Goal: Task Accomplishment & Management: Complete application form

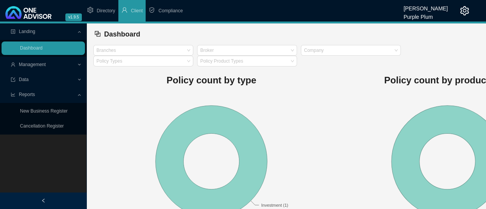
click at [168, 12] on span "Compliance" at bounding box center [170, 10] width 24 height 5
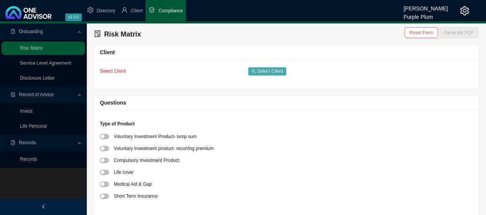
click at [266, 69] on span "Select Client" at bounding box center [270, 71] width 26 height 8
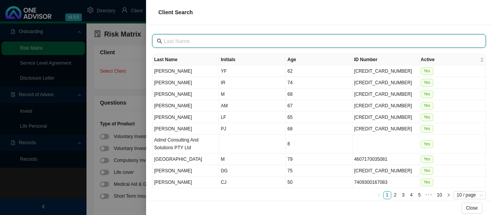
click at [170, 40] on input "text" at bounding box center [320, 41] width 312 height 8
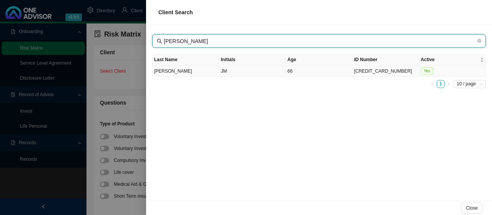
type input "[PERSON_NAME]"
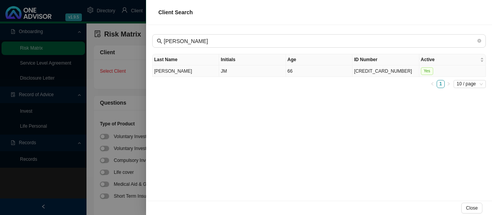
click at [165, 69] on td "[PERSON_NAME]" at bounding box center [186, 71] width 66 height 12
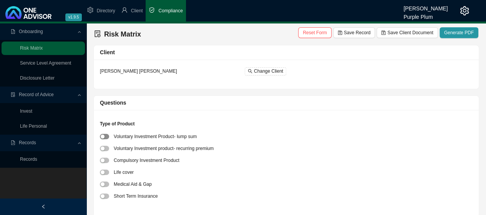
click at [106, 136] on span "button" at bounding box center [104, 136] width 9 height 5
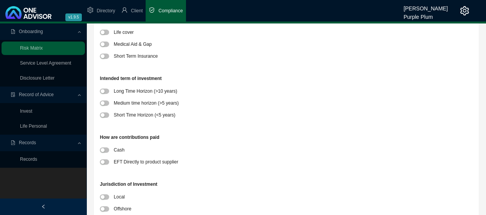
scroll to position [154, 0]
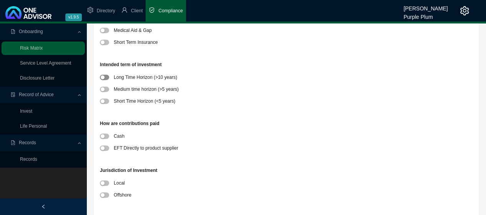
click at [104, 78] on div "button" at bounding box center [103, 77] width 4 height 4
click at [105, 146] on span "button" at bounding box center [104, 147] width 9 height 5
click at [104, 183] on span "button" at bounding box center [104, 182] width 9 height 5
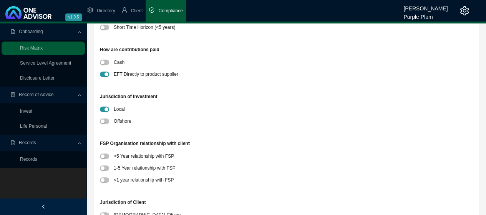
scroll to position [230, 0]
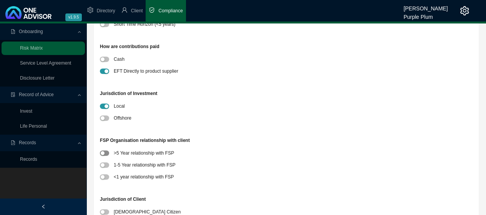
click at [104, 153] on div "button" at bounding box center [103, 153] width 4 height 4
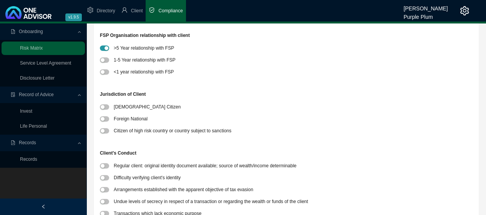
scroll to position [346, 0]
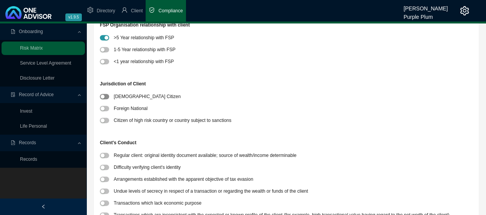
click at [103, 96] on div "button" at bounding box center [103, 96] width 4 height 4
drag, startPoint x: 104, startPoint y: 153, endPoint x: 111, endPoint y: 152, distance: 7.1
click at [105, 153] on span "button" at bounding box center [104, 155] width 9 height 5
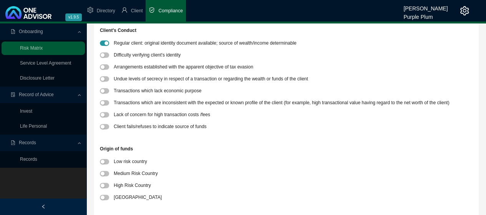
scroll to position [499, 0]
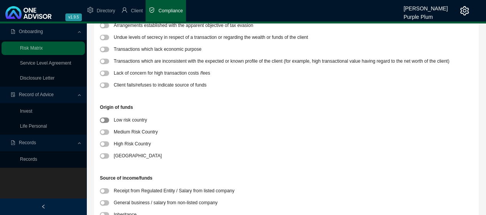
click at [104, 119] on button "button" at bounding box center [104, 119] width 9 height 5
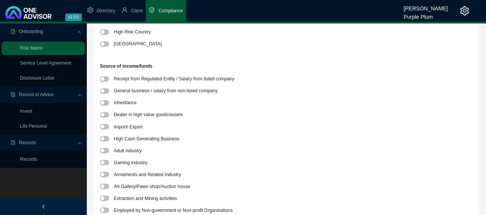
scroll to position [615, 0]
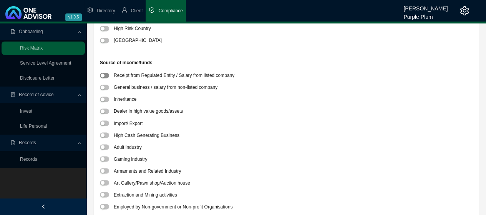
click at [106, 74] on span "button" at bounding box center [104, 75] width 9 height 5
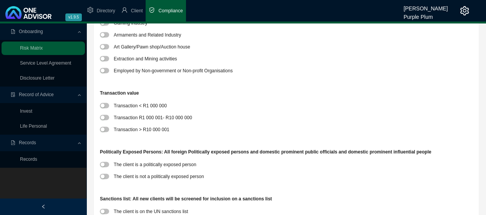
scroll to position [768, 0]
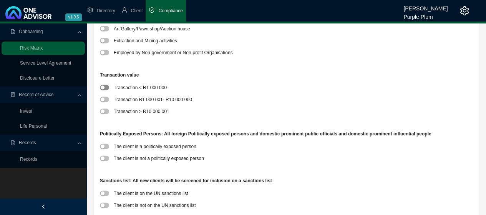
click at [107, 88] on span "button" at bounding box center [104, 87] width 9 height 5
click at [104, 157] on button "button" at bounding box center [104, 158] width 9 height 5
click at [105, 203] on span "button" at bounding box center [104, 204] width 9 height 5
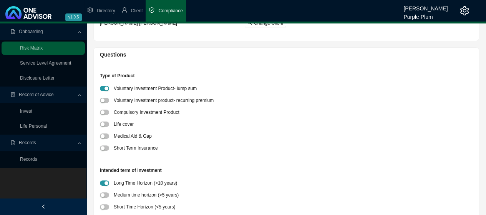
scroll to position [0, 0]
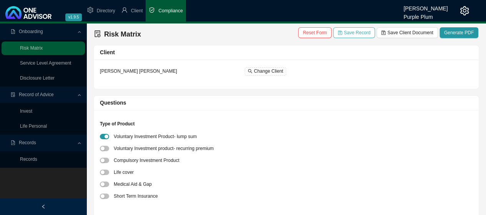
click at [364, 33] on span "Save Record" at bounding box center [357, 33] width 27 height 8
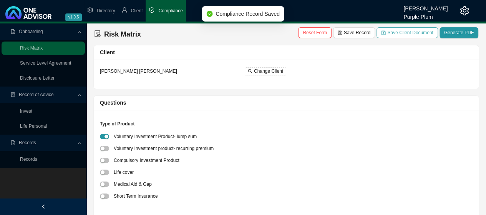
click at [408, 30] on span "Save Client Document" at bounding box center [410, 33] width 46 height 8
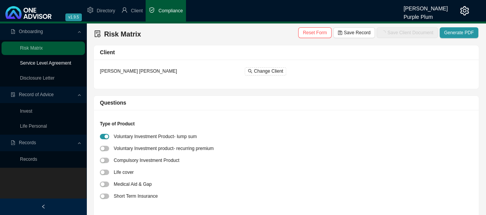
click at [48, 65] on link "Service Level Agreement" at bounding box center [45, 62] width 51 height 5
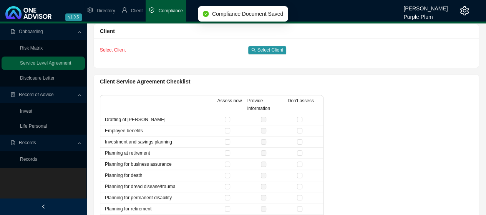
scroll to position [38, 0]
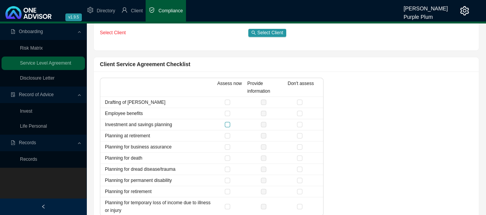
click at [227, 123] on input "checkbox" at bounding box center [227, 124] width 5 height 5
checkbox input "true"
click at [301, 103] on input "checkbox" at bounding box center [299, 101] width 5 height 5
checkbox input "true"
drag, startPoint x: 298, startPoint y: 134, endPoint x: 302, endPoint y: 139, distance: 6.3
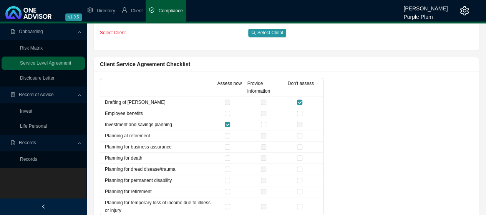
click at [300, 136] on input "checkbox" at bounding box center [299, 135] width 5 height 5
checkbox input "true"
click at [301, 146] on input "checkbox" at bounding box center [299, 146] width 5 height 5
checkbox input "true"
drag, startPoint x: 300, startPoint y: 156, endPoint x: 300, endPoint y: 161, distance: 5.4
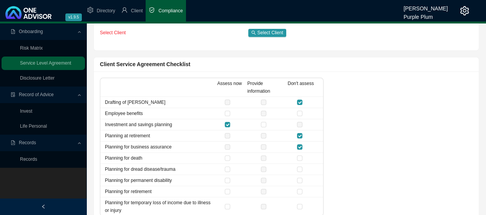
click at [300, 157] on input "checkbox" at bounding box center [299, 157] width 5 height 5
checkbox input "true"
click at [301, 167] on input "checkbox" at bounding box center [299, 168] width 5 height 5
checkbox input "true"
click at [301, 179] on input "checkbox" at bounding box center [299, 179] width 5 height 5
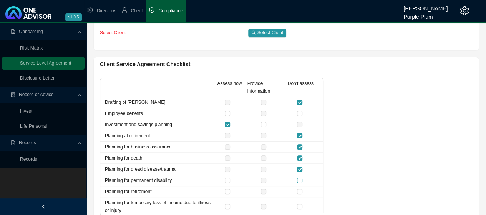
checkbox input "true"
drag, startPoint x: 301, startPoint y: 189, endPoint x: 299, endPoint y: 197, distance: 9.0
click at [301, 190] on input "checkbox" at bounding box center [299, 191] width 5 height 5
checkbox input "true"
click at [300, 204] on input "checkbox" at bounding box center [299, 206] width 5 height 5
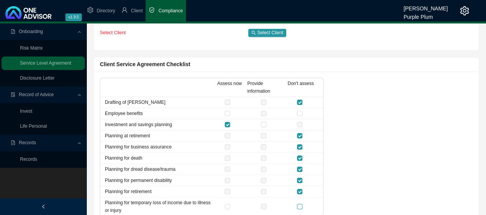
checkbox input "true"
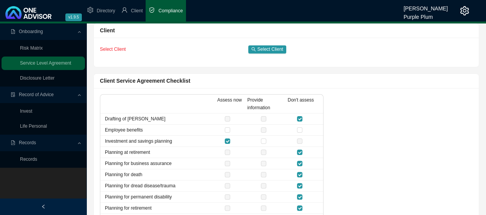
scroll to position [0, 0]
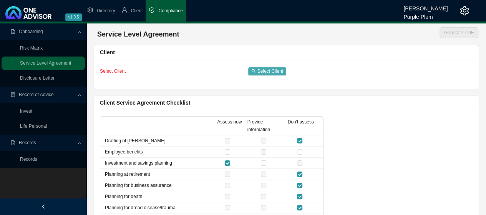
click at [264, 69] on span "Select Client" at bounding box center [270, 71] width 26 height 8
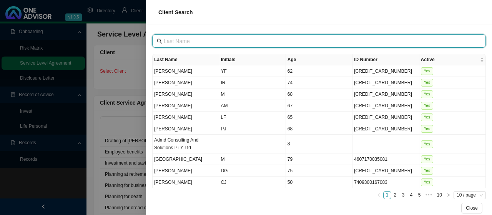
click at [173, 41] on input "text" at bounding box center [320, 41] width 312 height 8
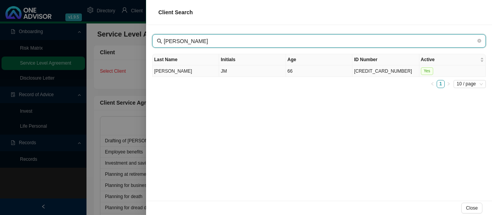
type input "[PERSON_NAME]"
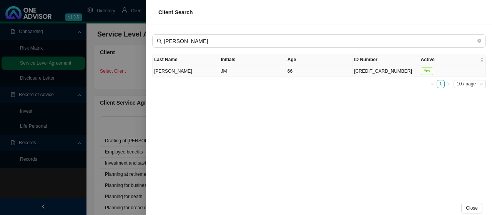
click at [163, 73] on td "[PERSON_NAME]" at bounding box center [186, 71] width 66 height 12
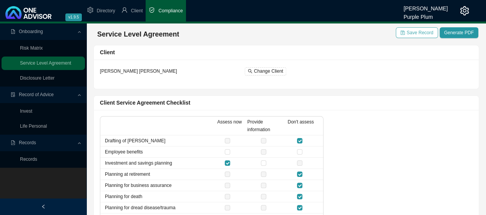
click at [415, 32] on span "Save Record" at bounding box center [419, 33] width 27 height 8
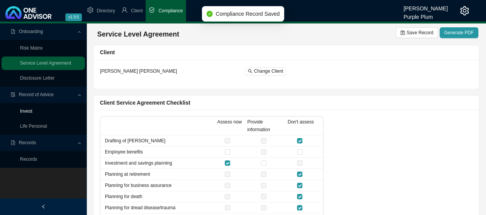
click at [32, 109] on link "Invest" at bounding box center [26, 110] width 12 height 5
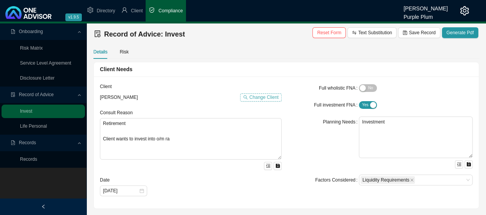
click at [261, 96] on span "Change Client" at bounding box center [263, 97] width 29 height 8
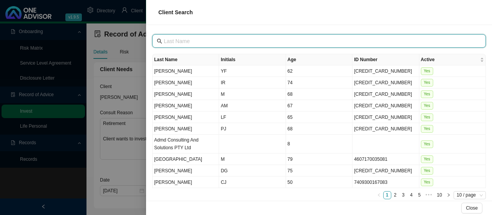
click at [177, 40] on input "text" at bounding box center [320, 41] width 312 height 8
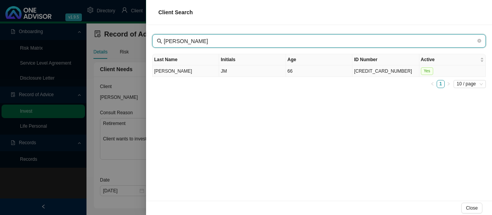
type input "[PERSON_NAME]"
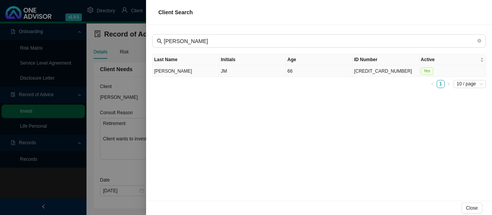
click at [170, 69] on td "[PERSON_NAME]" at bounding box center [186, 71] width 66 height 12
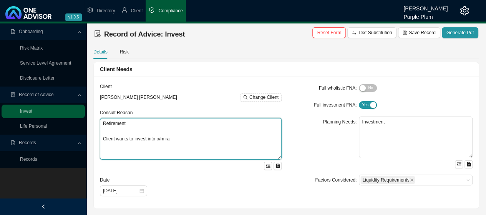
click at [177, 139] on textarea "Retirement Client wants to invest into o/m ra" at bounding box center [191, 138] width 182 height 41
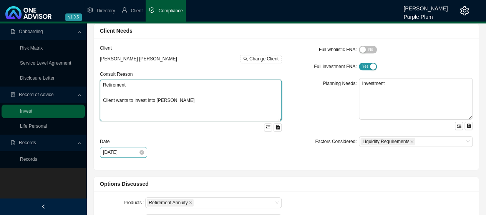
type textarea "Retirement Client wants to invest into [PERSON_NAME]"
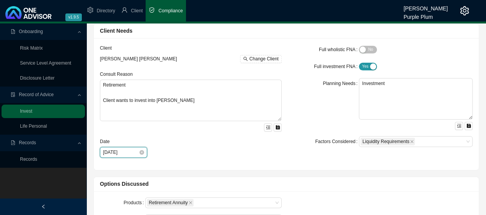
click at [123, 152] on input "[DATE]" at bounding box center [121, 152] width 36 height 8
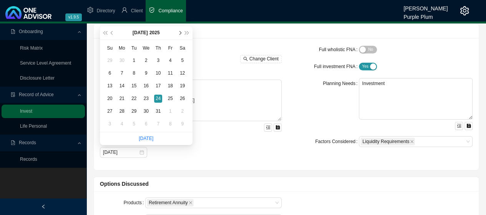
click at [180, 32] on span "next-year" at bounding box center [180, 33] width 4 height 4
type input "[DATE]"
click at [122, 111] on div "25" at bounding box center [122, 111] width 8 height 8
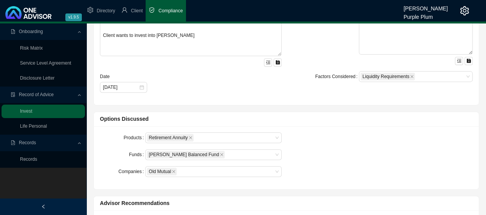
scroll to position [115, 0]
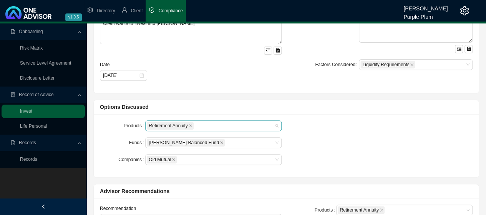
click at [276, 123] on div "Retirement Annuity" at bounding box center [213, 125] width 136 height 11
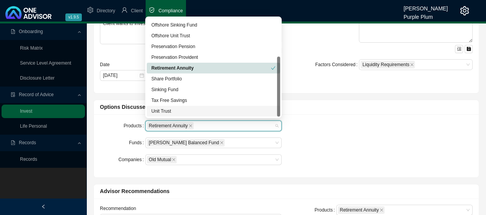
click at [170, 111] on div "Unit Trust" at bounding box center [213, 111] width 124 height 8
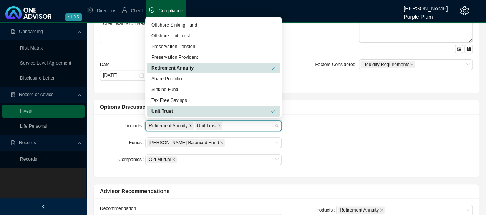
click at [189, 125] on icon "close" at bounding box center [191, 126] width 4 height 4
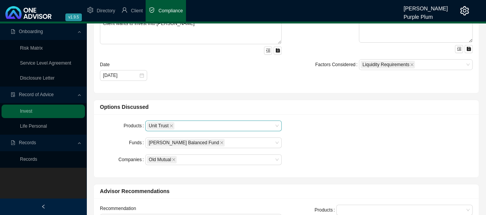
click at [319, 129] on div "Products Unit Trust Funds [PERSON_NAME] Balanced Fund Companies Old Mutual" at bounding box center [286, 145] width 382 height 51
click at [266, 158] on div "Old Mutual" at bounding box center [210, 159] width 126 height 9
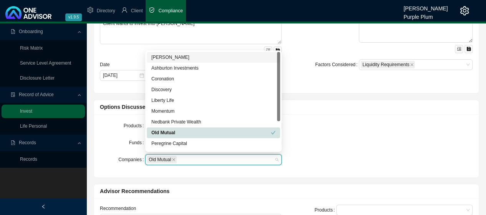
click at [171, 57] on div "[PERSON_NAME]" at bounding box center [213, 57] width 124 height 8
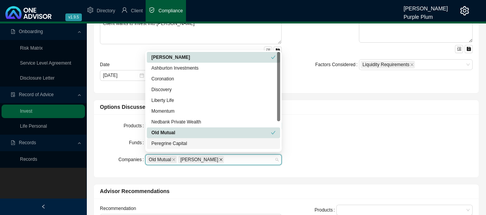
click at [174, 157] on icon "close" at bounding box center [174, 159] width 4 height 4
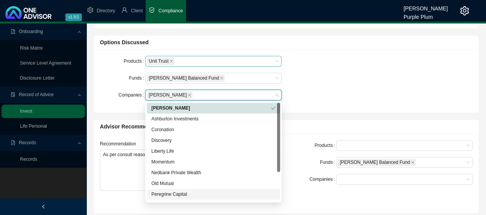
scroll to position [192, 0]
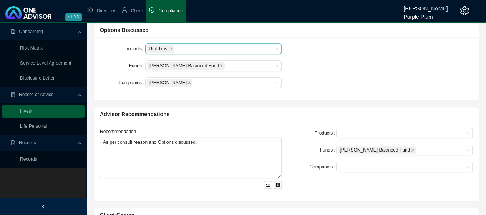
click at [313, 85] on div "Products Unit Trust Funds [PERSON_NAME] Balanced Fund Companies [PERSON_NAME]" at bounding box center [286, 68] width 382 height 51
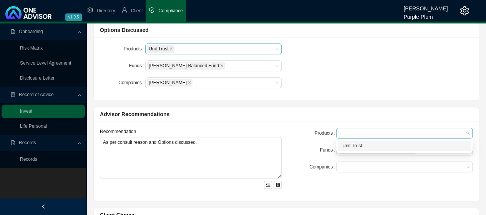
click at [342, 131] on div at bounding box center [401, 133] width 126 height 6
click at [352, 144] on div "Unit Trust" at bounding box center [404, 146] width 124 height 8
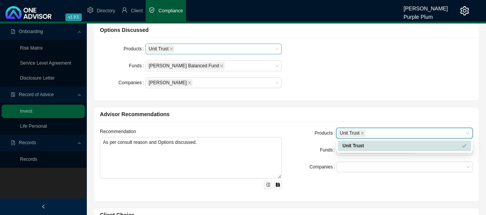
click at [346, 145] on div "Unit Trust" at bounding box center [401, 146] width 119 height 8
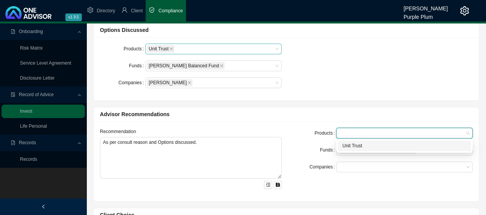
click at [347, 146] on div "Unit Trust" at bounding box center [404, 146] width 124 height 8
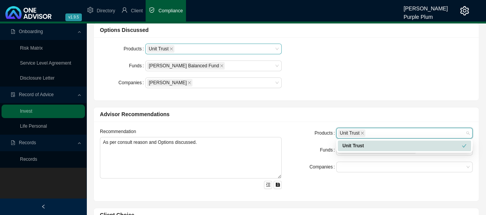
click at [305, 135] on div "Products" at bounding box center [313, 133] width 45 height 11
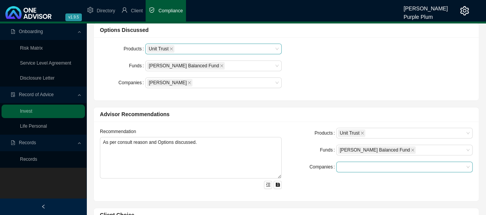
click at [341, 167] on div at bounding box center [401, 167] width 126 height 6
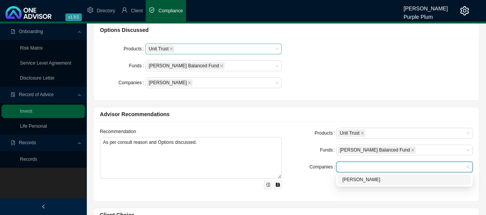
click at [346, 179] on div "[PERSON_NAME]" at bounding box center [404, 180] width 124 height 8
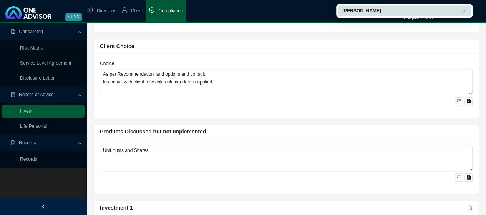
scroll to position [384, 0]
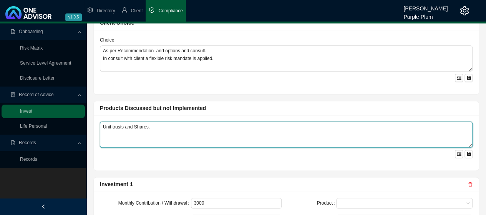
drag, startPoint x: 132, startPoint y: 125, endPoint x: 143, endPoint y: 129, distance: 11.3
click at [134, 126] on textarea "Unit trusts and Shares." at bounding box center [286, 134] width 373 height 26
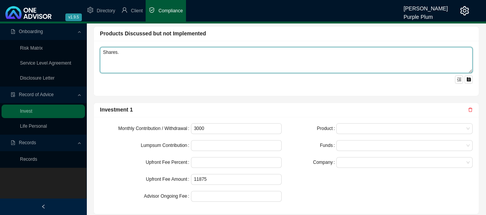
scroll to position [461, 0]
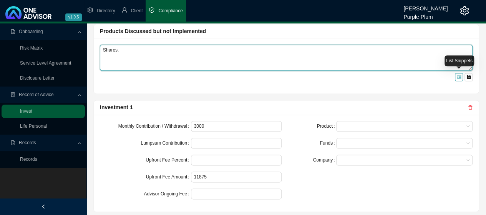
type textarea "Shares."
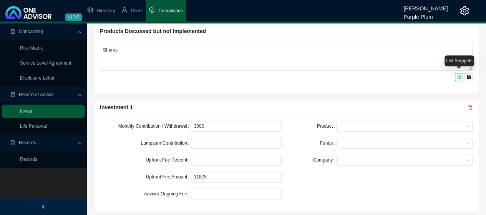
click at [459, 76] on icon "menu-unfold" at bounding box center [459, 77] width 5 height 5
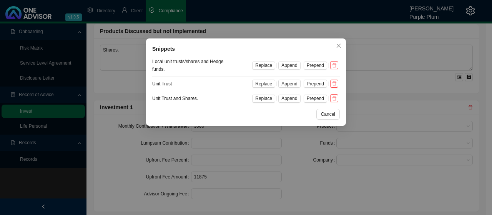
click at [408, 175] on div "Snippets Local unit trusts/shares and Hedge funds. Replace Append Prepend Unit …" at bounding box center [246, 107] width 492 height 215
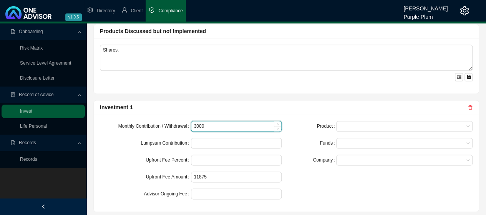
click at [208, 123] on input "3000" at bounding box center [236, 126] width 90 height 10
type input "3"
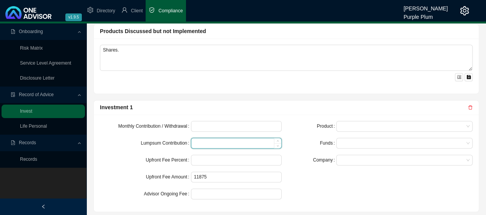
click at [203, 141] on input at bounding box center [236, 143] width 90 height 10
type input "100000"
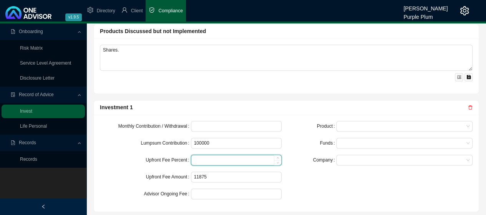
click at [207, 158] on input at bounding box center [236, 160] width 90 height 10
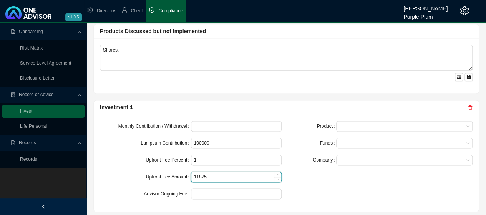
type input "1.00"
click at [214, 175] on input "11875" at bounding box center [236, 177] width 90 height 10
type input "1"
type input "1000"
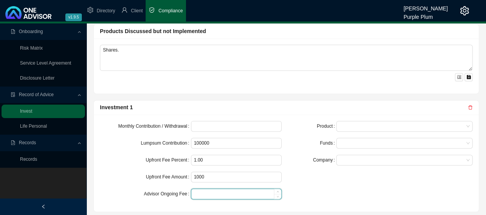
click at [220, 192] on input at bounding box center [236, 194] width 90 height 10
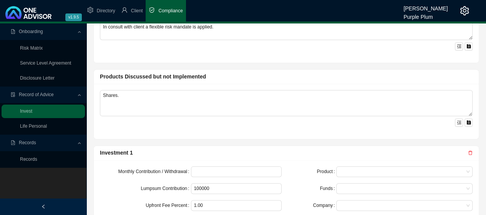
scroll to position [410, 0]
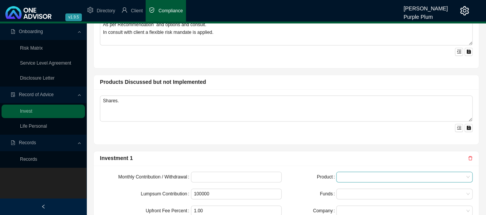
click at [346, 172] on span at bounding box center [404, 177] width 130 height 10
type input "1.00"
click at [363, 187] on div "Unit Trust" at bounding box center [404, 188] width 124 height 8
click at [312, 189] on div "Funds" at bounding box center [313, 193] width 45 height 11
click at [348, 191] on div at bounding box center [401, 194] width 126 height 6
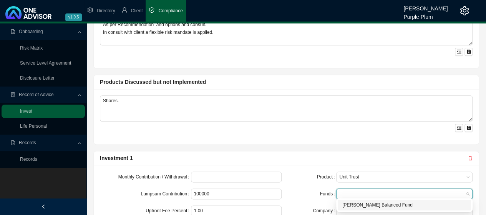
click at [349, 204] on div "[PERSON_NAME] Balanced Fund" at bounding box center [404, 205] width 124 height 8
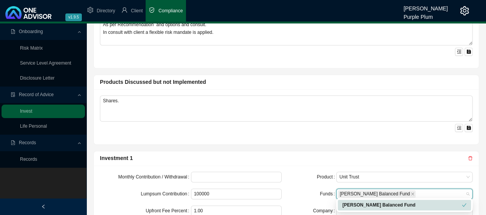
click at [306, 188] on div "Funds" at bounding box center [313, 193] width 45 height 11
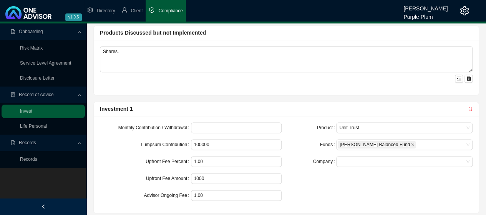
scroll to position [487, 0]
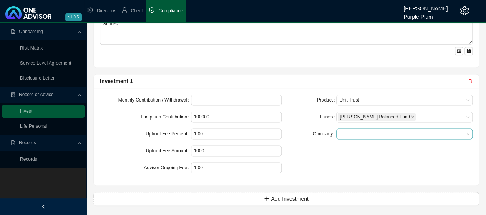
click at [345, 130] on span at bounding box center [404, 134] width 130 height 10
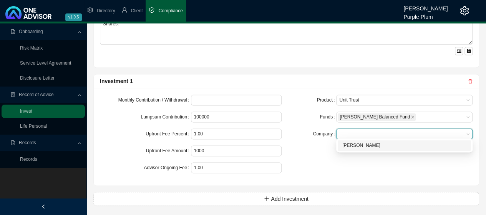
click at [353, 146] on div "[PERSON_NAME]" at bounding box center [404, 145] width 124 height 8
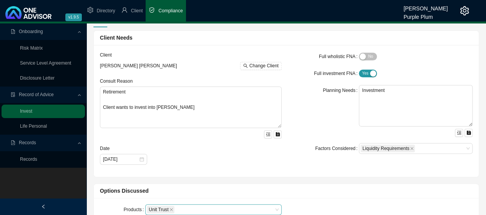
scroll to position [0, 0]
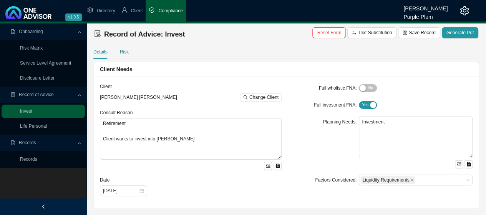
click at [124, 53] on div "Risk" at bounding box center [124, 52] width 9 height 8
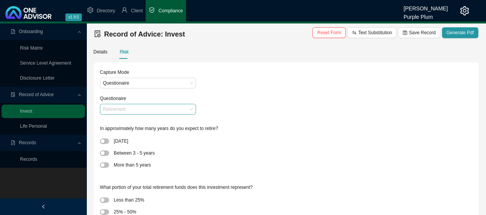
click at [173, 109] on span "Retirement" at bounding box center [148, 109] width 90 height 10
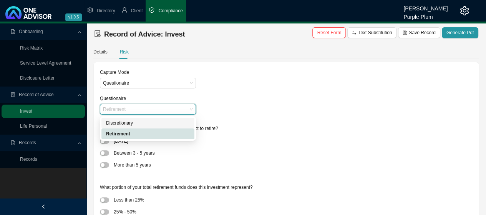
click at [129, 124] on div "Discretionary" at bounding box center [148, 123] width 84 height 8
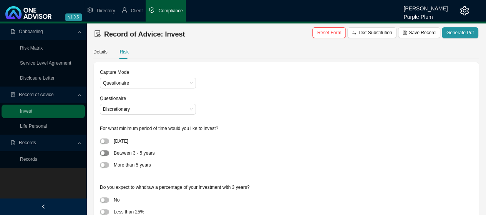
click at [104, 153] on div "button" at bounding box center [103, 153] width 4 height 4
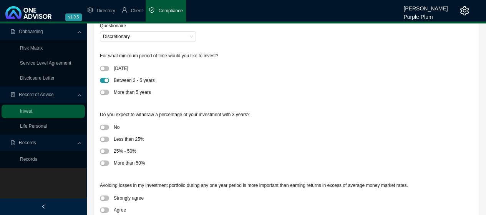
scroll to position [77, 0]
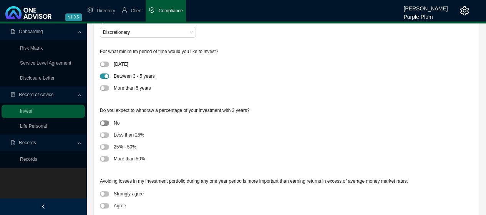
click at [104, 122] on button "button" at bounding box center [104, 122] width 9 height 5
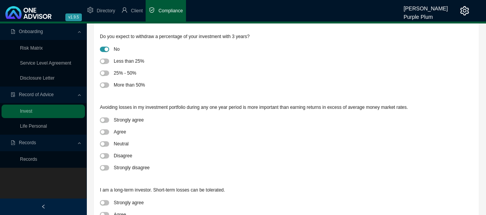
scroll to position [154, 0]
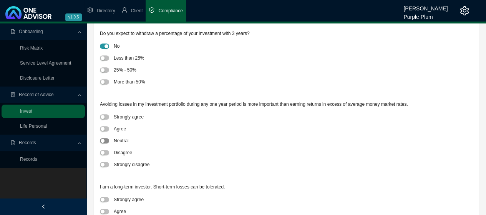
click at [104, 139] on button "button" at bounding box center [104, 140] width 9 height 5
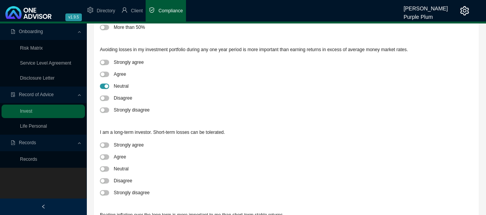
scroll to position [230, 0]
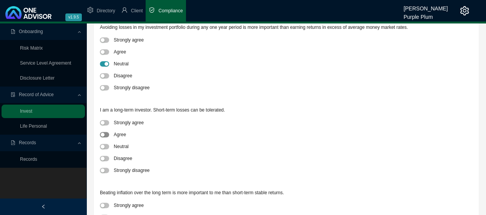
click at [107, 135] on span "button" at bounding box center [104, 134] width 9 height 5
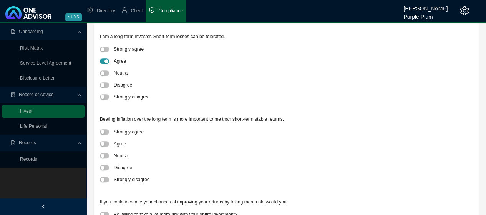
scroll to position [307, 0]
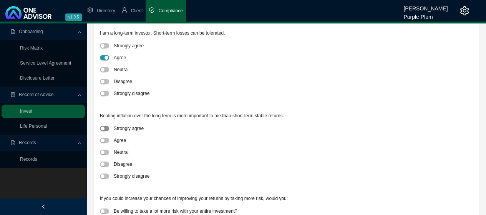
click at [105, 128] on span "button" at bounding box center [104, 128] width 9 height 5
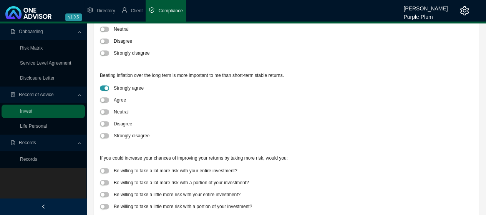
scroll to position [372, 0]
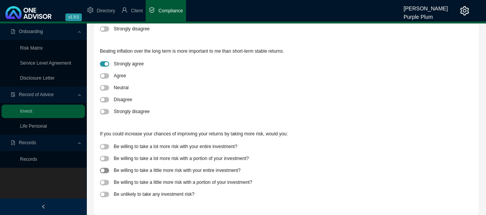
click at [106, 169] on span "button" at bounding box center [104, 169] width 9 height 5
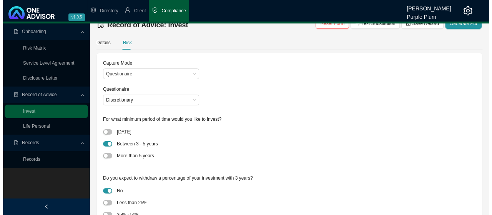
scroll to position [0, 0]
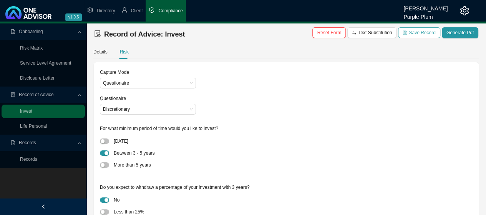
click at [423, 33] on span "Save Record" at bounding box center [422, 33] width 27 height 8
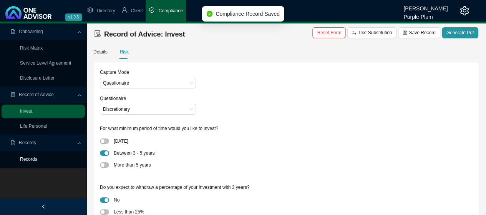
click at [28, 159] on link "Records" at bounding box center [28, 158] width 17 height 5
